Goal: Use online tool/utility: Use online tool/utility

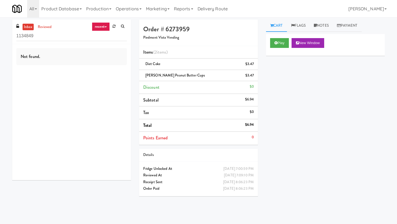
click at [179, 29] on h4 "Order # 6273959" at bounding box center [198, 29] width 111 height 7
copy h4 "6273959"
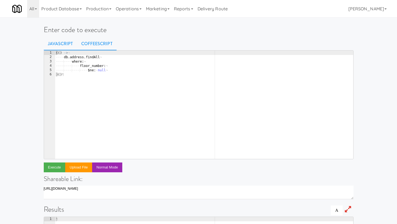
click at [93, 43] on link "CoffeeScript" at bounding box center [96, 44] width 39 height 14
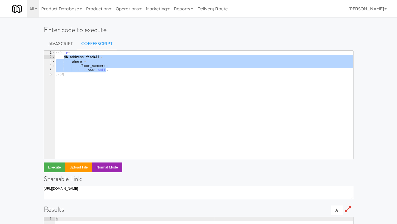
drag, startPoint x: 107, startPoint y: 71, endPoint x: 64, endPoint y: 57, distance: 45.9
click at [64, 57] on div "( ( ) · -> ¬ ···· db . address . findAll ¬ ···· ···· where : ¬ ···· ···· ···· f…" at bounding box center [204, 109] width 298 height 117
type textarea "db.address.findAll where:"
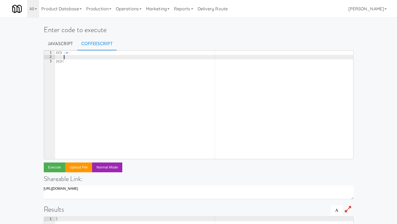
click at [88, 57] on div "( ( ) · -> ¬ ···· ¬ ) ( ) ¶" at bounding box center [204, 109] width 298 height 117
paste textarea "{ default: heartlandClient } = require '../../lib/heartland-client'"
click at [158, 56] on div "( ( ) · -> ¬ ···· { · default : · heartlandClient · } · = · require · '../../li…" at bounding box center [204, 109] width 298 height 117
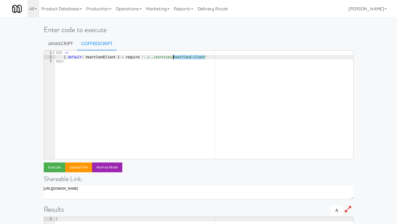
drag, startPoint x: 204, startPoint y: 58, endPoint x: 174, endPoint y: 58, distance: 30.7
click at [174, 58] on div "( ( ) · -> ¬ ···· { · default : · heartlandClient · } · = · require · '../../se…" at bounding box center [204, 109] width 298 height 117
click at [98, 58] on div "( ( ) · -> ¬ ···· { · default : · heartlandClient · } · = · require · '../../se…" at bounding box center [204, 109] width 298 height 117
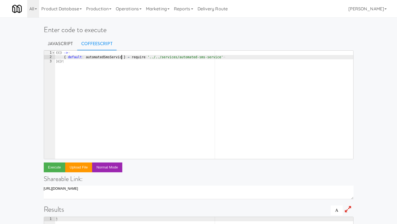
type textarea "{ default: automatedSmsService } = require '../../services/automated-sms-servic…"
click at [227, 57] on div "( ( ) · -> ¬ ···· { · default : · automatedSmsService · } · = · require · '../.…" at bounding box center [204, 109] width 298 height 117
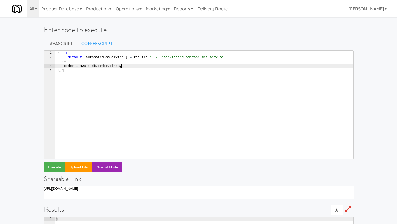
type textarea "order = await db.order.find"
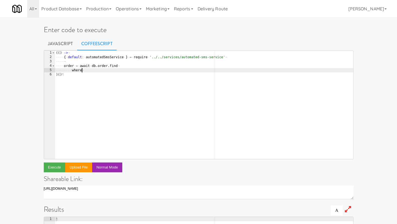
type textarea "where:"
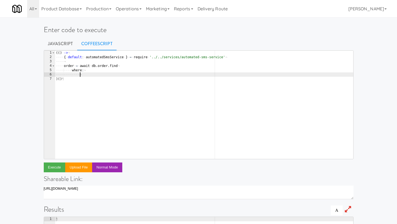
type textarea "o"
type textarea "code:"
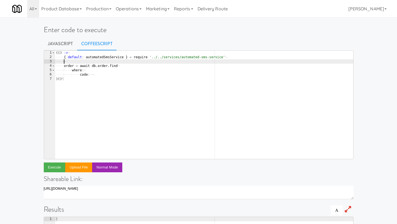
click at [130, 61] on div "( ( ) · -> ¬ ···· { · default : · automatedSmsService · } · = · require · '../.…" at bounding box center [204, 109] width 298 height 117
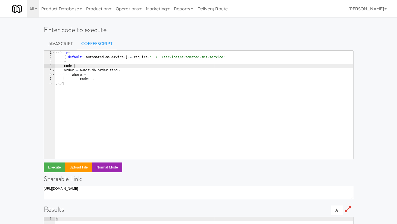
scroll to position [0, 1]
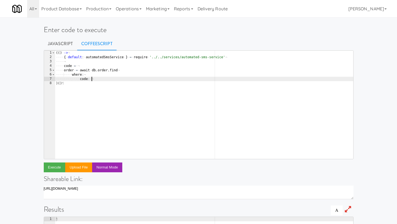
click at [105, 77] on div "( ( ) · -> ¬ ···· { · default : · automatedSmsService · } · = · require · '../.…" at bounding box center [204, 109] width 298 height 117
type textarea "code: code"
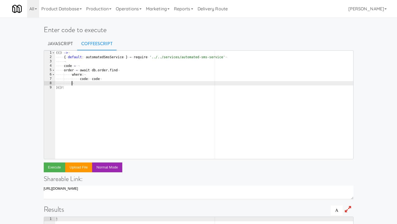
scroll to position [0, 0]
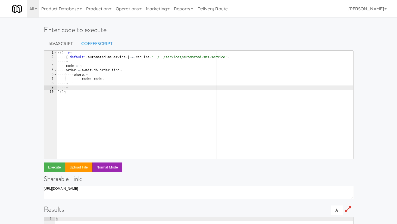
paste textarea "sendGen2TabletReceipt"
click at [99, 57] on div "( ( ) · -> ¬ ···· { · default : · automatedSmsService · } · = · require · '../.…" at bounding box center [205, 109] width 296 height 117
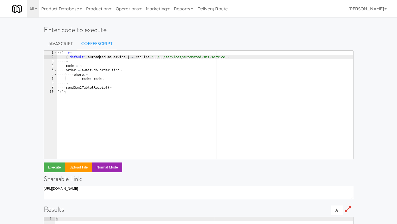
click at [99, 57] on div "( ( ) · -> ¬ ···· { · default : · automatedSmsService · } · = · require · '../.…" at bounding box center [205, 109] width 296 height 117
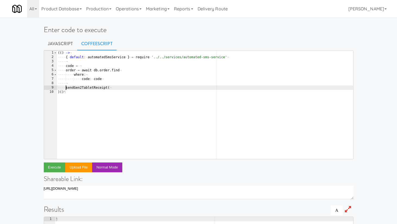
click at [66, 88] on div "( ( ) · -> ¬ ···· { · default : · automatedSmsService · } · = · require · '../.…" at bounding box center [205, 109] width 296 height 117
paste textarea "automatedSmsService"
click at [164, 87] on div "( ( ) · -> ¬ ···· { · default : · automatedSmsService · } · = · require · '../.…" at bounding box center [205, 109] width 296 height 117
click at [155, 89] on div "( ( ) · -> ¬ ···· { · default : · automatedSmsService · } · = · require · '../.…" at bounding box center [205, 109] width 296 height 117
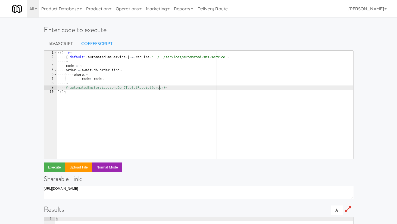
click at [95, 66] on div "( ( ) · -> ¬ ···· { · default : · automatedSmsService · } · = · require · '../.…" at bounding box center [205, 109] width 296 height 117
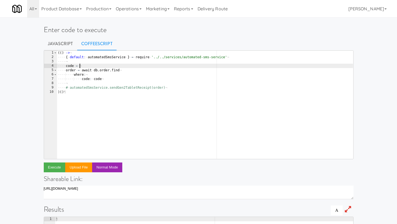
paste textarea "6273959"
click at [54, 167] on button "Execute" at bounding box center [55, 167] width 22 height 10
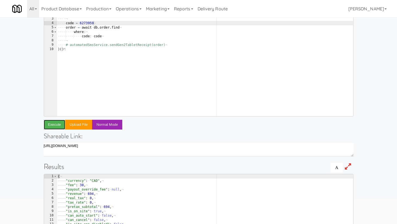
scroll to position [0, 0]
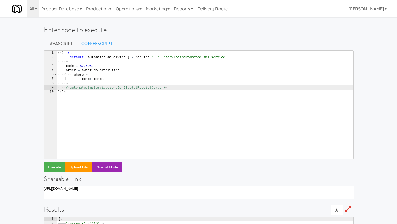
click at [86, 89] on div "( ( ) · -> ¬ ···· { · default : · automatedSmsService · } · = · require · '../.…" at bounding box center [205, 109] width 296 height 117
click at [53, 165] on button "Execute" at bounding box center [55, 167] width 22 height 10
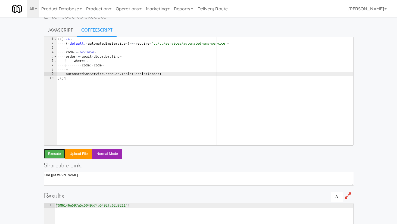
scroll to position [14, 0]
click at [87, 50] on div "( ( ) · -> ¬ ···· { · default : · automatedSmsService · } · = · require · '../.…" at bounding box center [205, 94] width 296 height 117
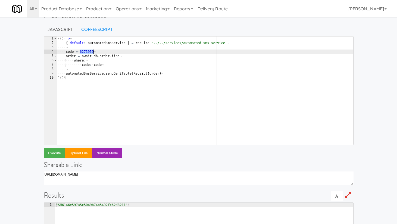
paste textarea "5446310"
click at [52, 153] on button "Execute" at bounding box center [55, 153] width 22 height 10
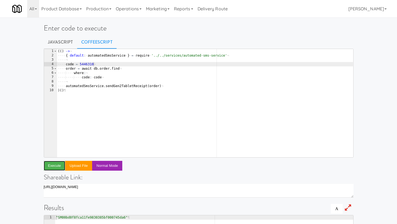
scroll to position [0, 0]
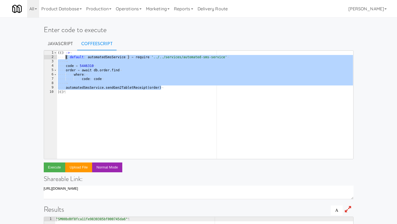
drag, startPoint x: 164, startPoint y: 87, endPoint x: 66, endPoint y: 58, distance: 102.3
click at [66, 58] on div "( ( ) · -> ¬ ···· { · default : · automatedSmsService · } · = · require · '../.…" at bounding box center [205, 109] width 296 height 117
type textarea "{ default: automatedSmsService } = require '../../services/automated-sms-servic…"
click at [83, 85] on div "( ( ) · -> ¬ ···· { · default : · automatedSmsService · } · = · require · '../.…" at bounding box center [205, 109] width 296 height 117
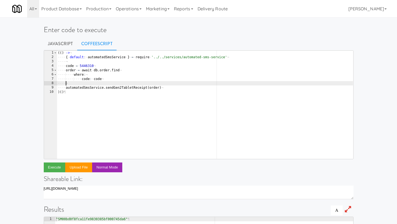
scroll to position [0, 0]
type textarea "automatedSmsService.sendGen2TabletReceipt(order) )()"
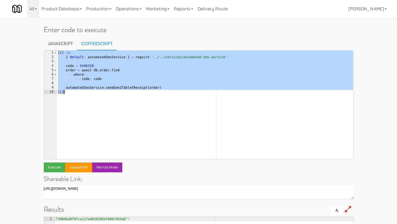
click at [25, 62] on div "Enter code to execute Javascript CoffeeScript automatedSmsService.sendGen2Table…" at bounding box center [198, 177] width 397 height 314
